Goal: Task Accomplishment & Management: Use online tool/utility

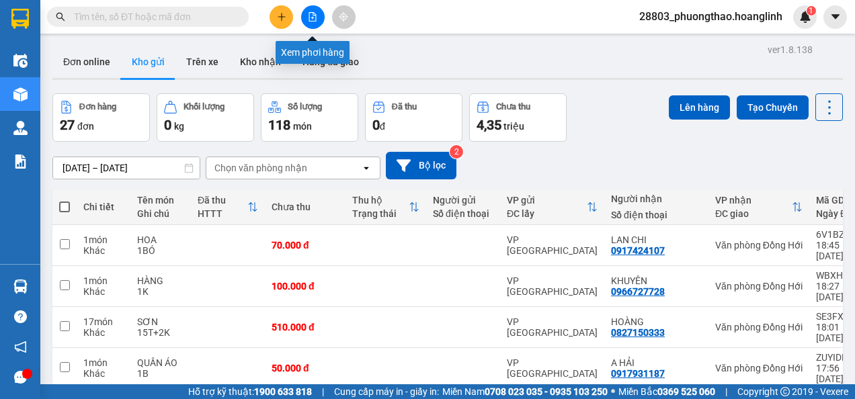
click at [313, 17] on icon "file-add" at bounding box center [312, 16] width 7 height 9
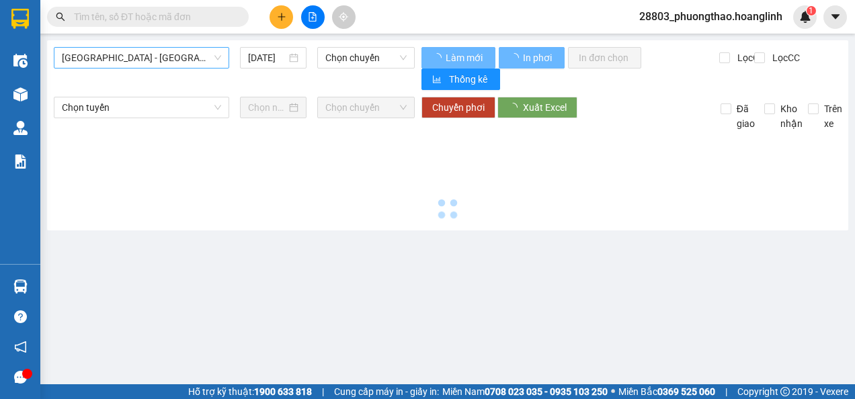
click at [128, 62] on span "[GEOGRAPHIC_DATA] - [GEOGRAPHIC_DATA]" at bounding box center [141, 58] width 159 height 20
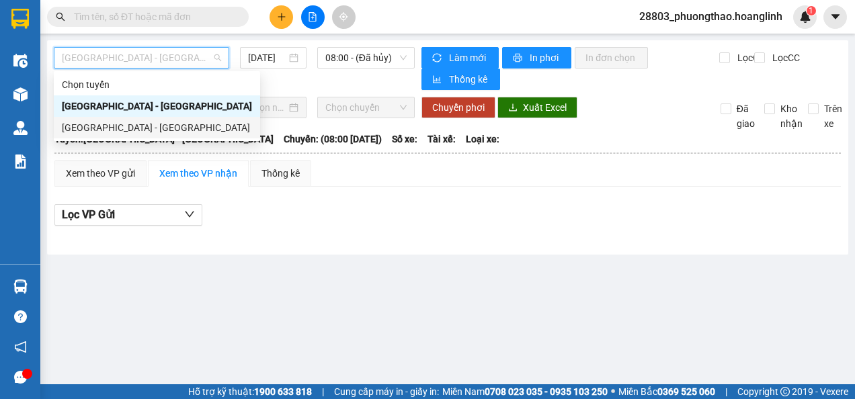
click at [99, 127] on div "[GEOGRAPHIC_DATA] - [GEOGRAPHIC_DATA]" at bounding box center [157, 127] width 190 height 15
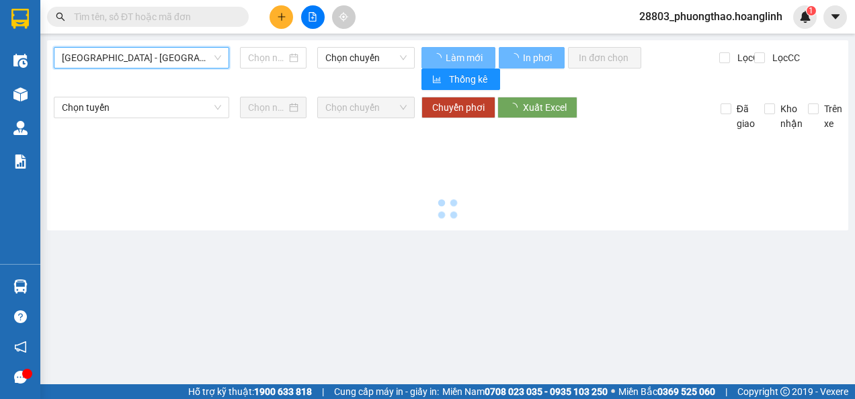
type input "[DATE]"
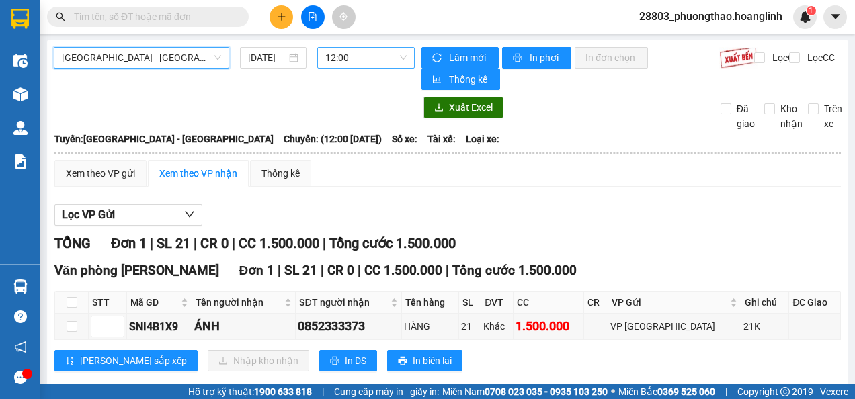
click at [339, 60] on span "12:00" at bounding box center [365, 58] width 81 height 20
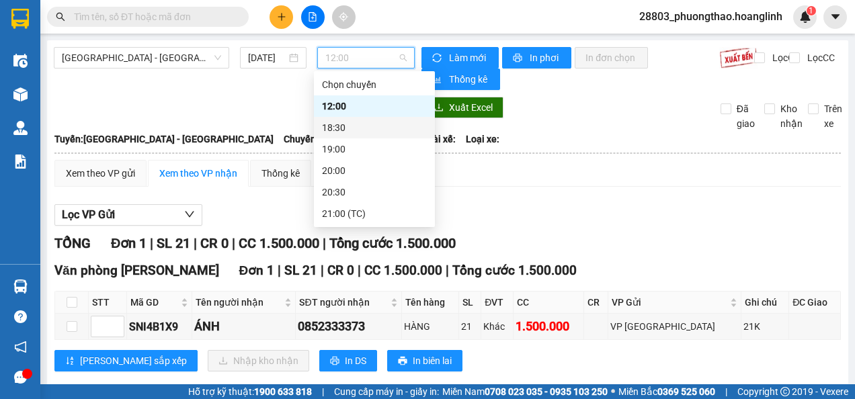
drag, startPoint x: 350, startPoint y: 113, endPoint x: 346, endPoint y: 129, distance: 16.5
click at [346, 129] on div "Chọn chuyến 12:00 18:30 19:00 20:00 20:30 21:00 (TC)" at bounding box center [374, 149] width 121 height 151
click at [346, 129] on div "18:30" at bounding box center [374, 127] width 105 height 15
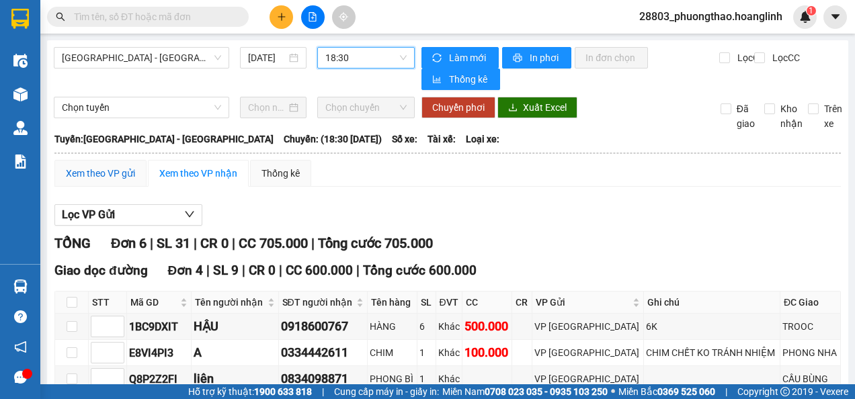
click at [89, 175] on div "Xem theo VP gửi" at bounding box center [100, 173] width 69 height 15
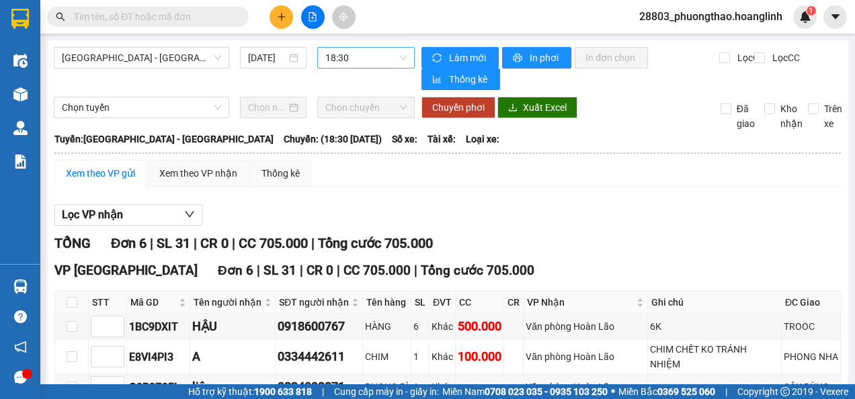
click at [366, 65] on span "18:30" at bounding box center [365, 58] width 81 height 20
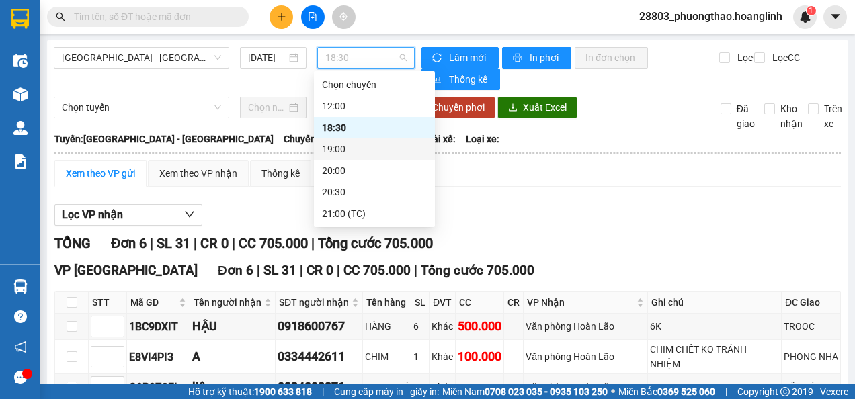
click at [338, 153] on div "19:00" at bounding box center [374, 149] width 105 height 15
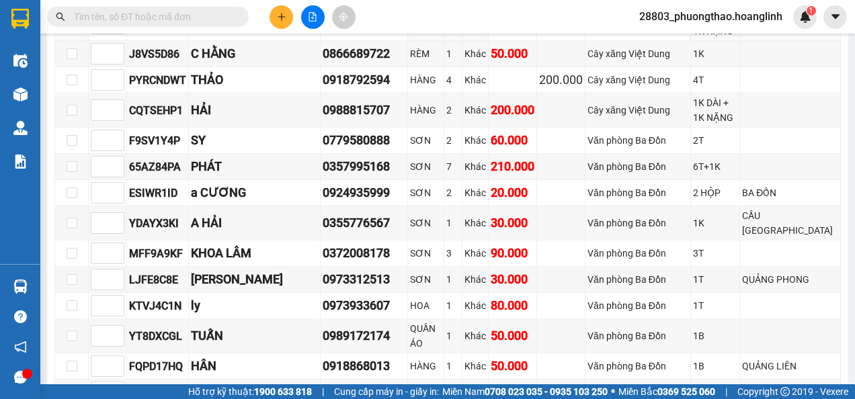
scroll to position [140, 0]
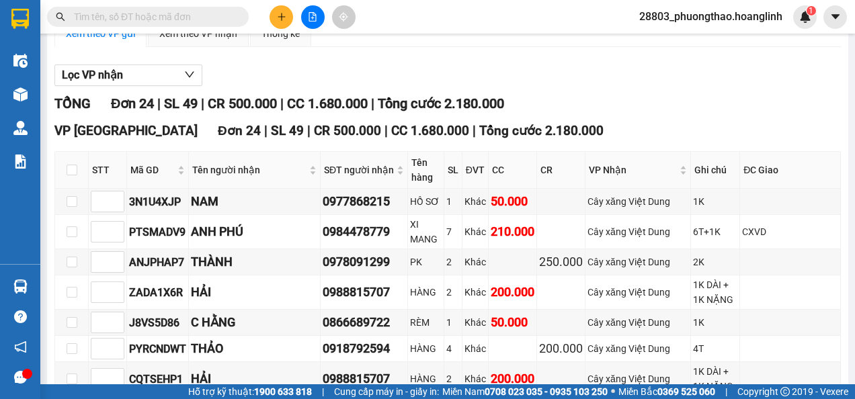
click at [696, 81] on div "Lọc VP nhận" at bounding box center [447, 76] width 786 height 22
